Goal: Find specific page/section: Find specific page/section

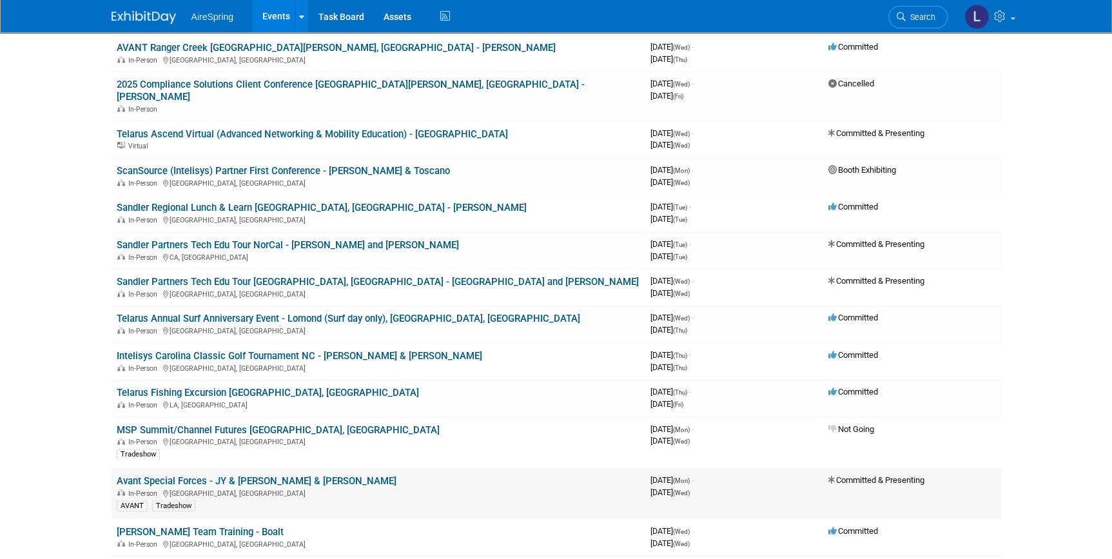
scroll to position [820, 0]
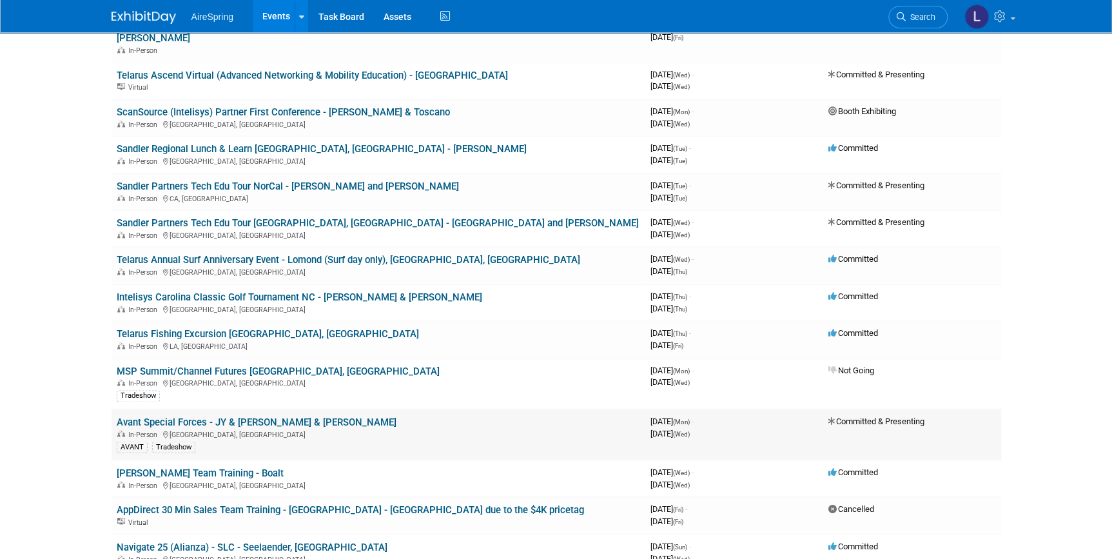
click at [230, 416] on link "Avant Special Forces - JY & [PERSON_NAME] & [PERSON_NAME]" at bounding box center [257, 422] width 280 height 12
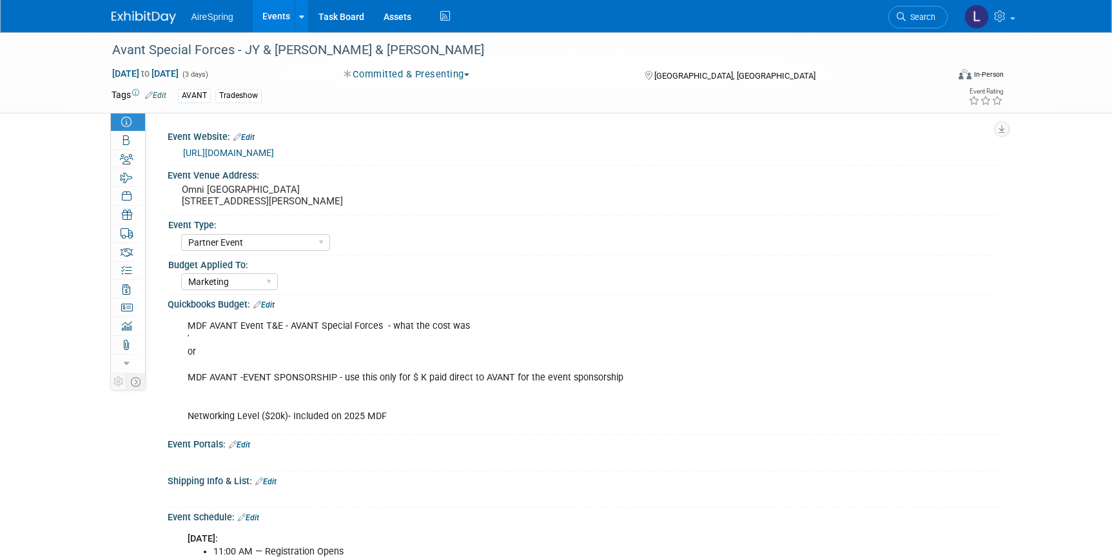
select select "Partner Event"
select select "Marketing"
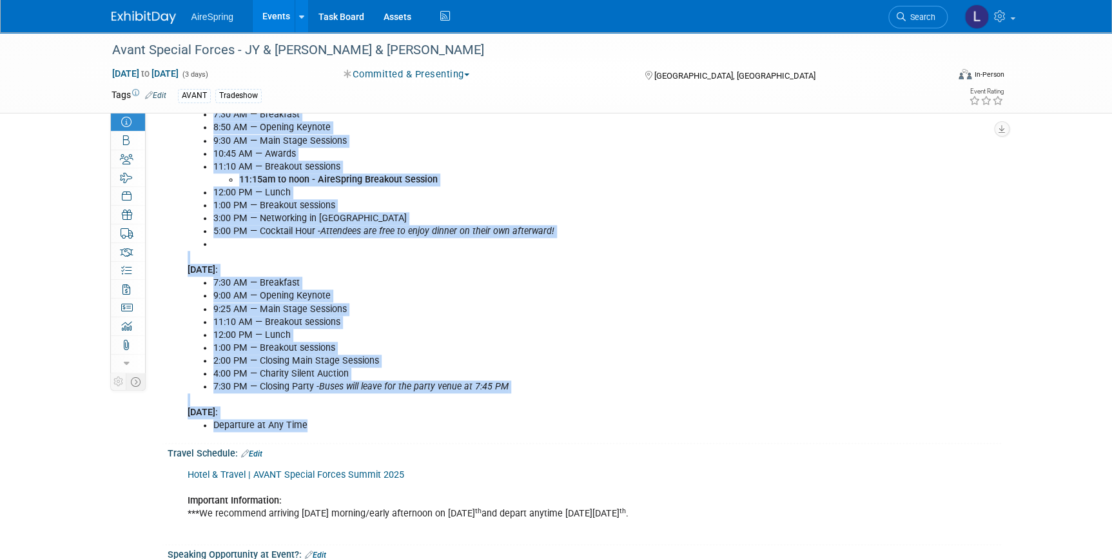
scroll to position [410, 0]
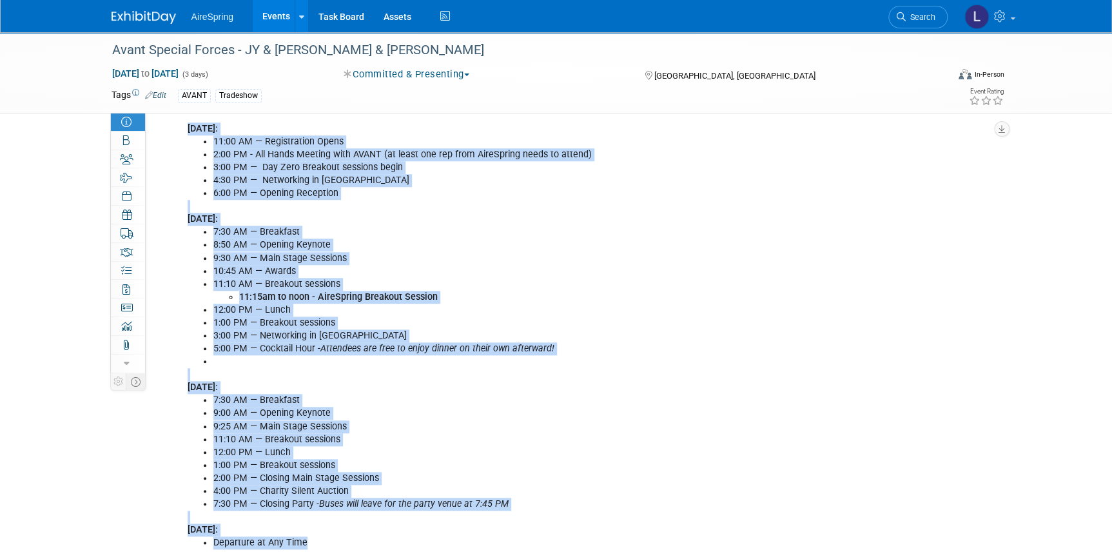
drag, startPoint x: 326, startPoint y: 309, endPoint x: 171, endPoint y: 210, distance: 184.2
click at [171, 210] on div "[DATE]: 11:00 AM — Registration Opens 2:00 PM - All Hands Meeting with AVANT (a…" at bounding box center [585, 335] width 834 height 445
copy div "[DATE]: 11:00 AM — Registration Opens 2:00 PM - All Hands Meeting with AVANT (a…"
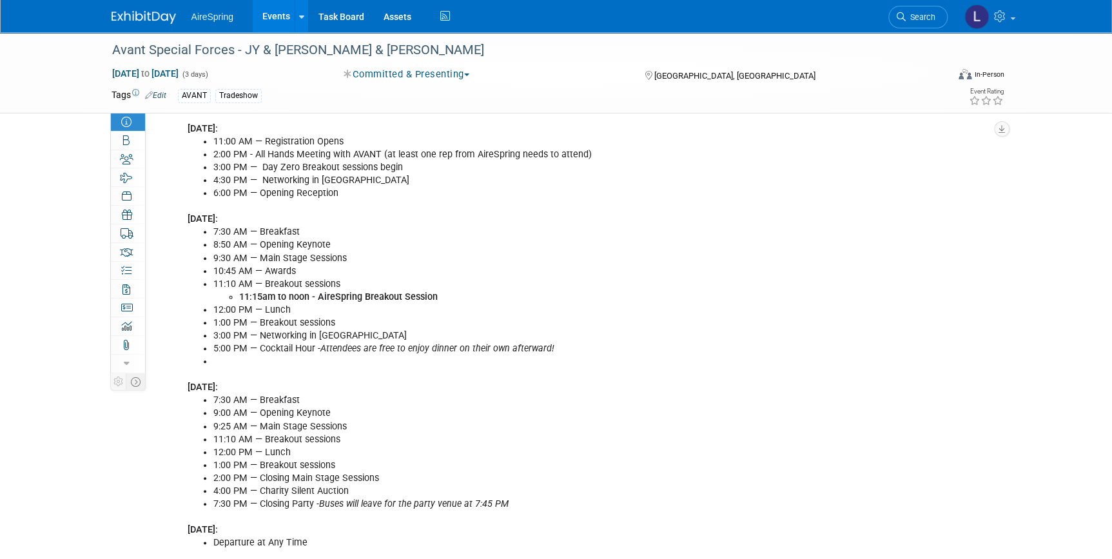
click at [171, 211] on div "[DATE]: 11:00 AM — Registration Opens 2:00 PM - All Hands Meeting with AVANT (a…" at bounding box center [585, 335] width 834 height 445
